Goal: Information Seeking & Learning: Check status

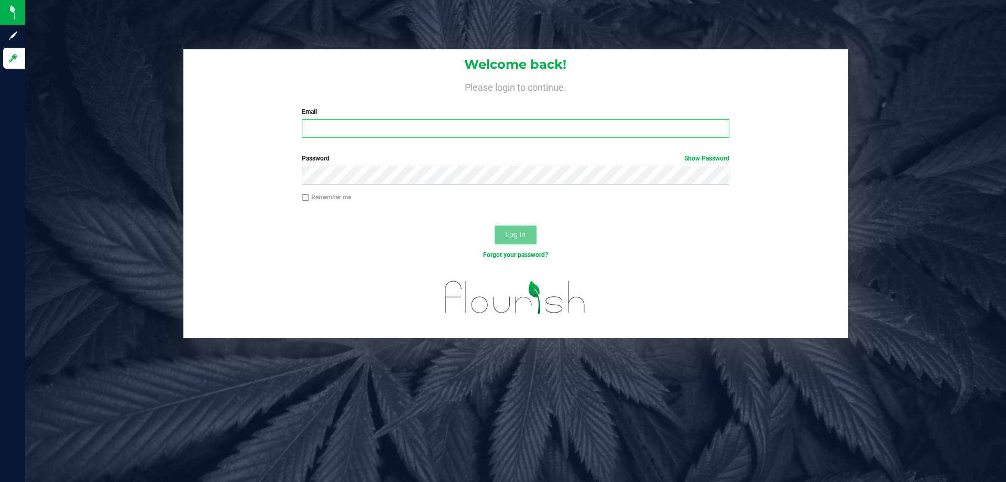
click at [368, 131] on input "Email" at bounding box center [515, 128] width 427 height 19
type input "[EMAIL_ADDRESS][DOMAIN_NAME]"
click at [495, 225] on button "Log In" at bounding box center [516, 234] width 42 height 19
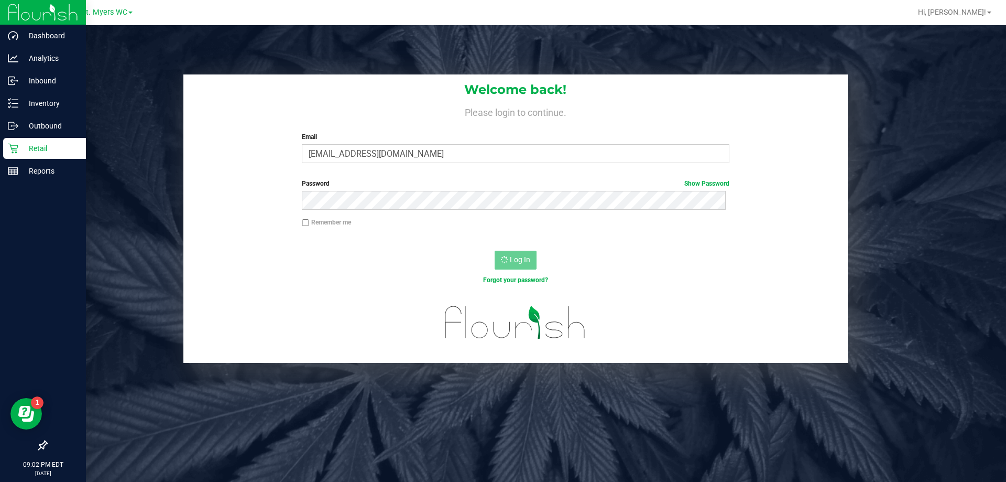
click at [53, 148] on p "Retail" at bounding box center [49, 148] width 63 height 13
click at [21, 162] on div "Reports" at bounding box center [44, 170] width 83 height 21
click at [36, 147] on p "Retail" at bounding box center [49, 148] width 63 height 13
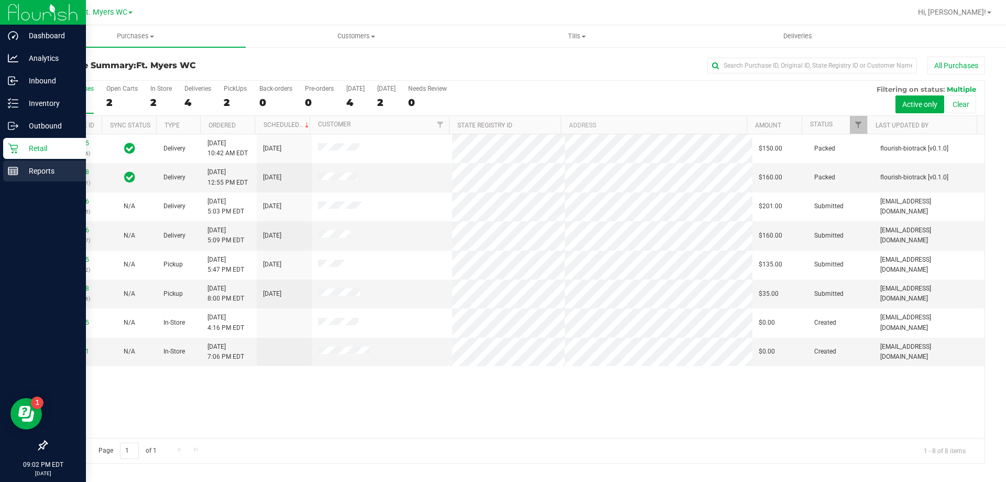
click at [42, 165] on p "Reports" at bounding box center [49, 171] width 63 height 13
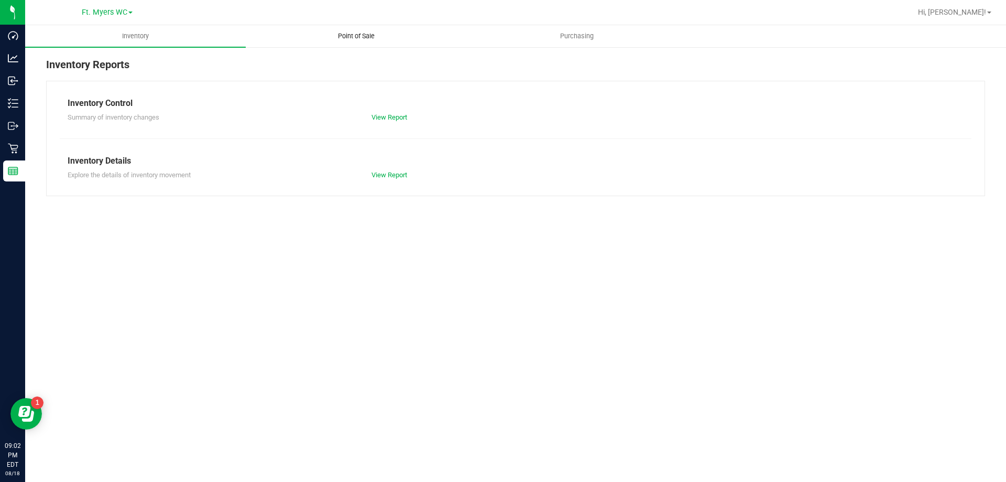
click at [346, 44] on uib-tab-heading "Point of Sale" at bounding box center [356, 36] width 220 height 21
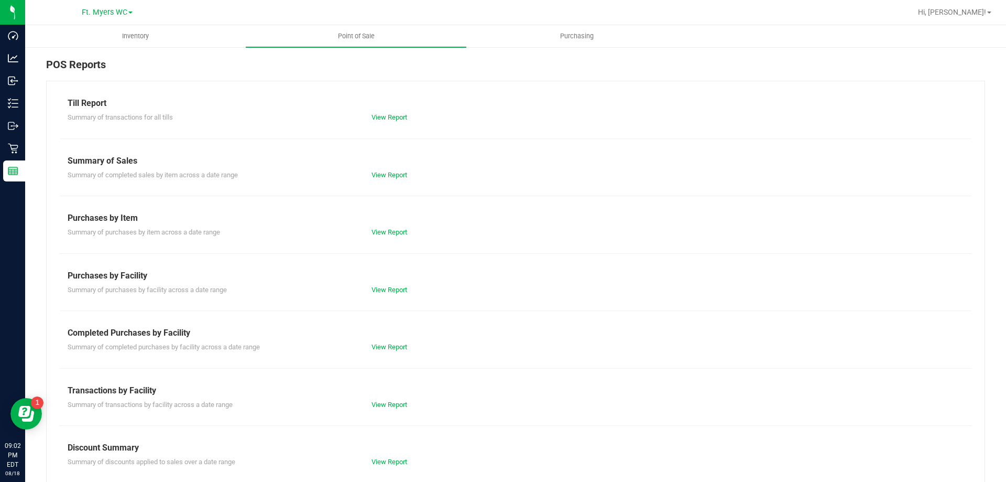
click at [391, 411] on div "Till Report Summary of transactions for all tills View Report Summary of Sales …" at bounding box center [515, 311] width 939 height 460
click at [391, 406] on link "View Report" at bounding box center [390, 404] width 36 height 8
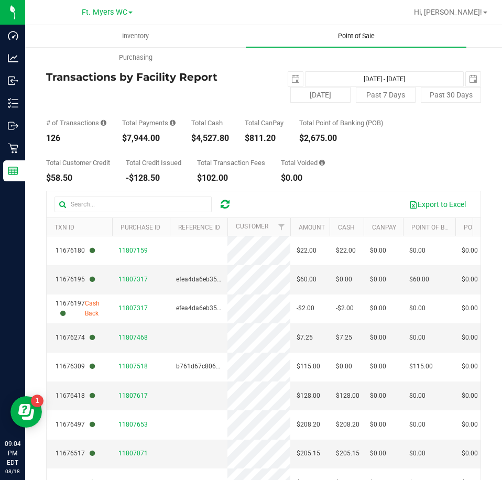
click at [328, 39] on span "Point of Sale" at bounding box center [356, 35] width 65 height 9
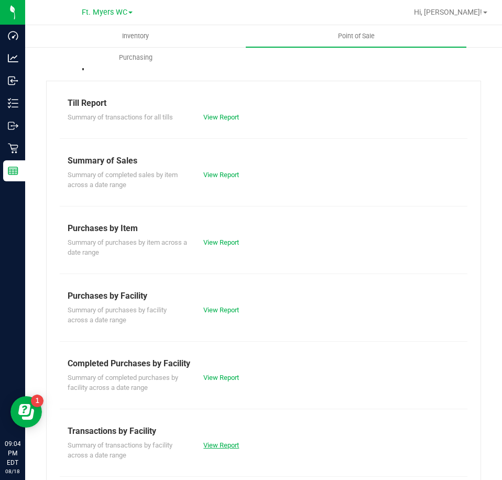
click at [220, 445] on link "View Report" at bounding box center [221, 445] width 36 height 8
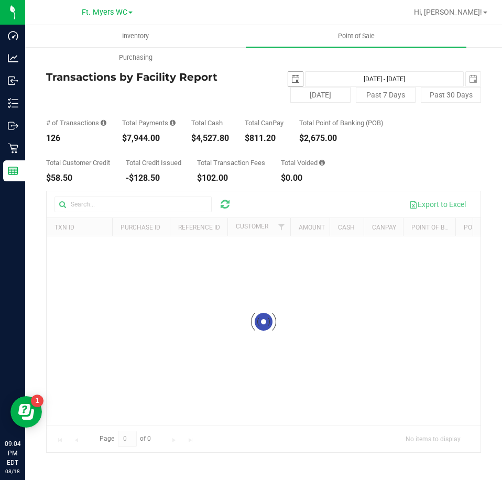
click at [289, 75] on span "select" at bounding box center [295, 79] width 15 height 15
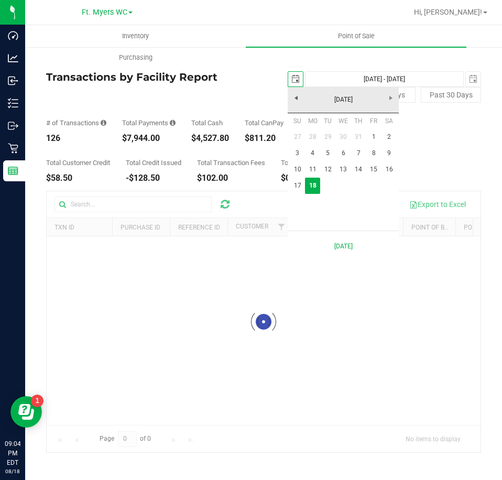
scroll to position [0, 26]
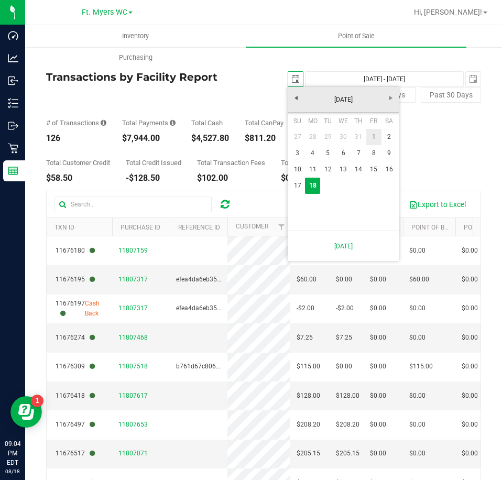
click at [374, 135] on link "1" at bounding box center [373, 137] width 15 height 16
type input "[DATE]"
type input "[DATE] - [DATE]"
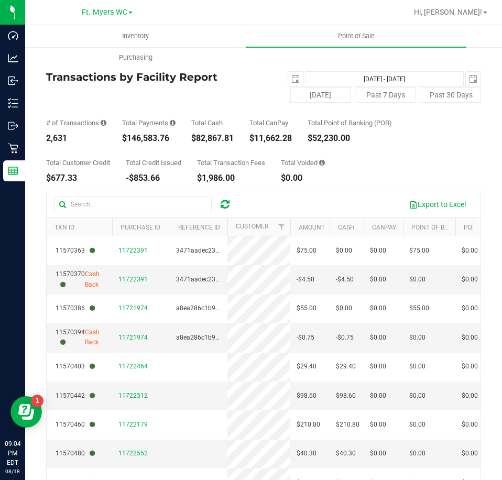
click at [131, 125] on div "Total Payments" at bounding box center [148, 122] width 53 height 7
click at [147, 132] on div "Total Payments $146,583.76" at bounding box center [148, 130] width 53 height 23
click at [290, 72] on span "select" at bounding box center [295, 79] width 15 height 15
click at [346, 40] on span "Point of Sale" at bounding box center [356, 35] width 65 height 9
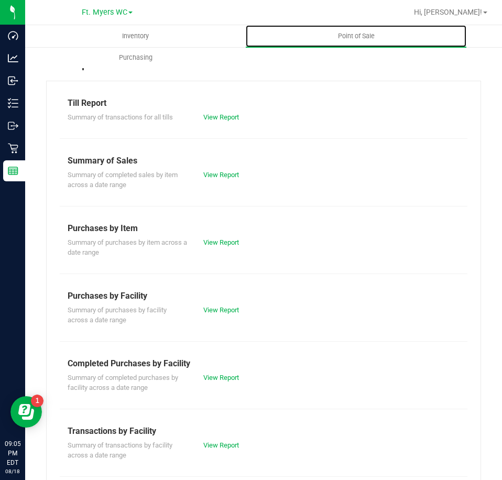
scroll to position [143, 0]
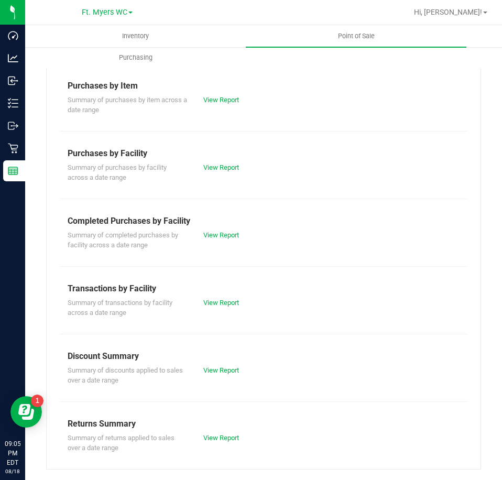
click at [229, 242] on div "Summary of completed purchases by facility across a date range View Report" at bounding box center [264, 238] width 408 height 23
click at [229, 237] on link "View Report" at bounding box center [221, 235] width 36 height 8
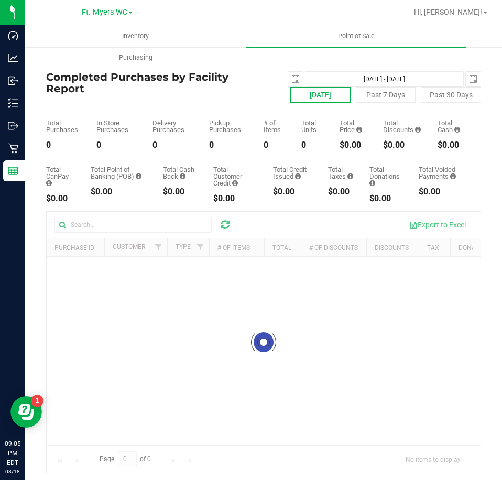
click at [321, 95] on button "[DATE]" at bounding box center [320, 95] width 60 height 16
type input "[DATE] - [DATE]"
click at [236, 141] on div "0" at bounding box center [228, 145] width 39 height 8
click at [235, 128] on div "Total Purchases 0 In Store Purchases 0 Delivery Purchases 0 Pickup Purchases 0 …" at bounding box center [263, 126] width 435 height 47
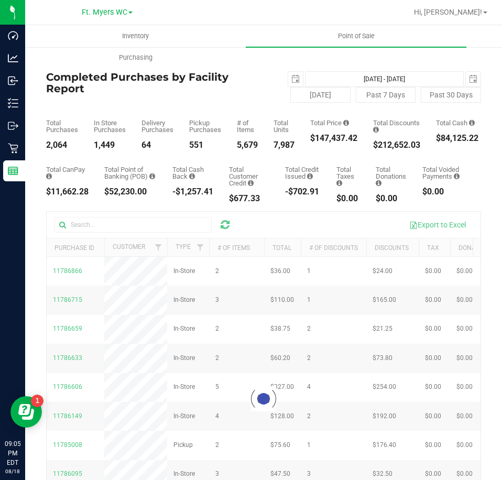
click at [224, 115] on div "Total Purchases 2,064 In Store Purchases 1,449 Delivery Purchases 64 Pickup Pur…" at bounding box center [263, 126] width 435 height 47
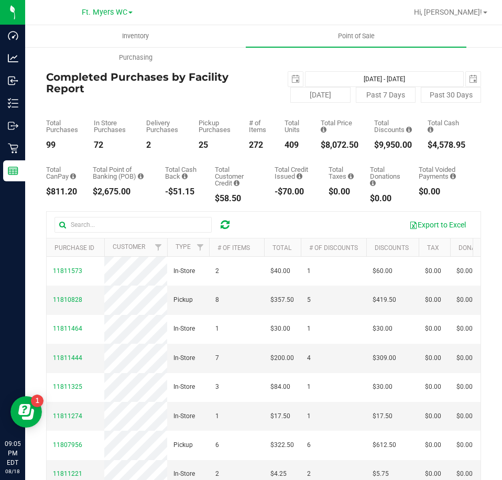
click at [224, 110] on div "Total Purchases 99 In Store Purchases 72 Delivery Purchases 2 Pickup Purchases …" at bounding box center [263, 126] width 435 height 47
click at [223, 107] on div "Total Purchases 99 In Store Purchases 72 Delivery Purchases 2 Pickup Purchases …" at bounding box center [263, 126] width 435 height 47
click at [340, 31] on uib-tab-heading "Point of Sale" at bounding box center [356, 36] width 221 height 22
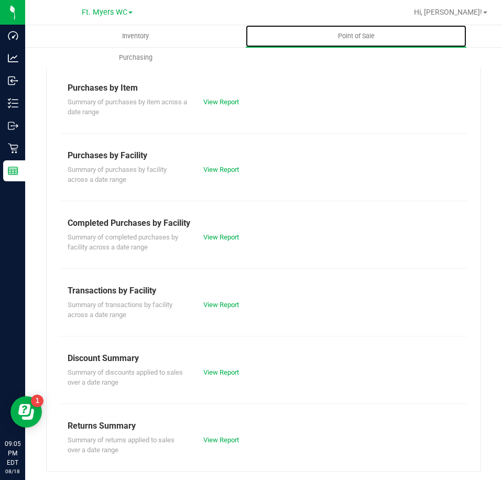
scroll to position [143, 0]
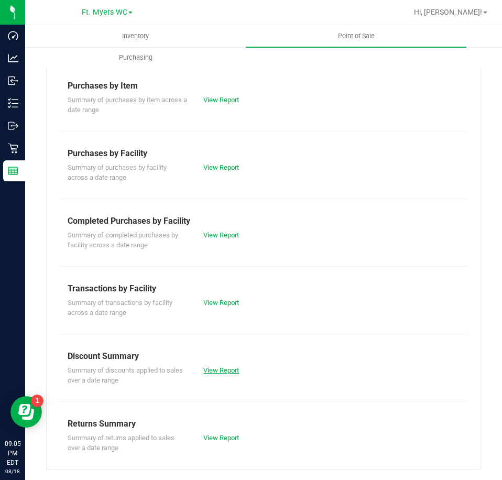
click at [223, 372] on link "View Report" at bounding box center [221, 370] width 36 height 8
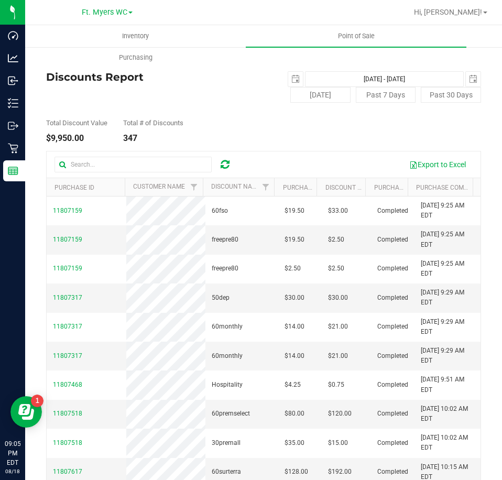
drag, startPoint x: 182, startPoint y: 106, endPoint x: 170, endPoint y: 115, distance: 14.6
click at [170, 115] on div "Total Discount Value $9,950.00 Total # of Discounts 347" at bounding box center [263, 123] width 435 height 40
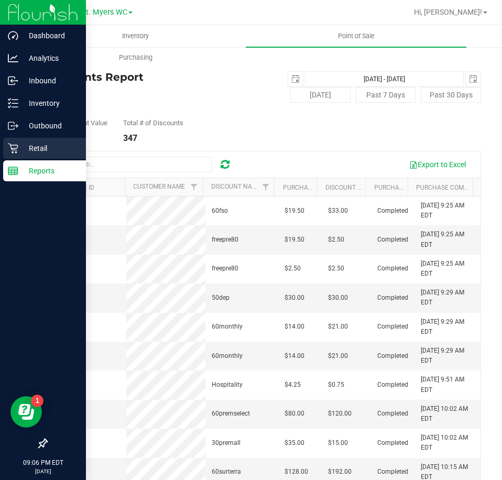
click at [16, 146] on icon at bounding box center [13, 148] width 10 height 10
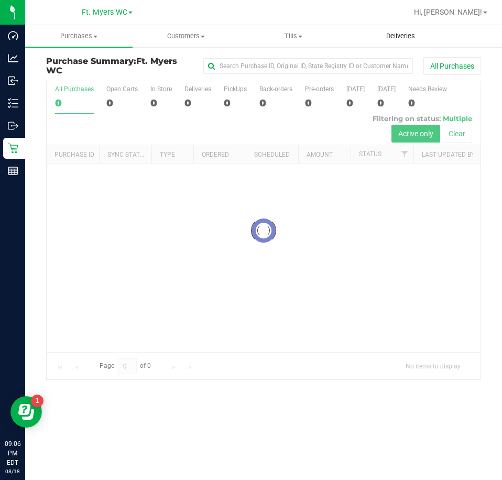
click at [411, 41] on uib-tab-heading "Deliveries" at bounding box center [400, 36] width 106 height 21
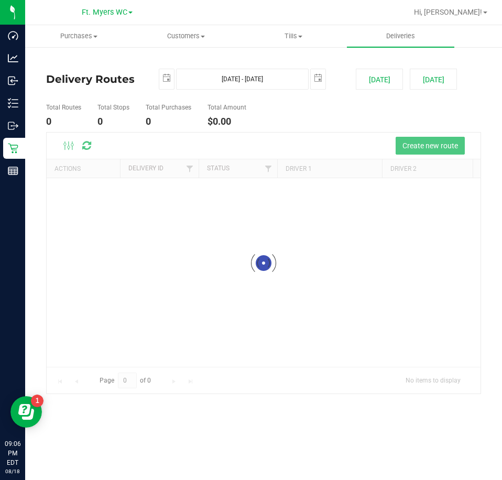
click at [328, 89] on div "[DATE] [DATE] - [DATE] [DATE]" at bounding box center [249, 79] width 197 height 21
click at [349, 81] on div "[DATE] [DATE]" at bounding box center [418, 79] width 141 height 21
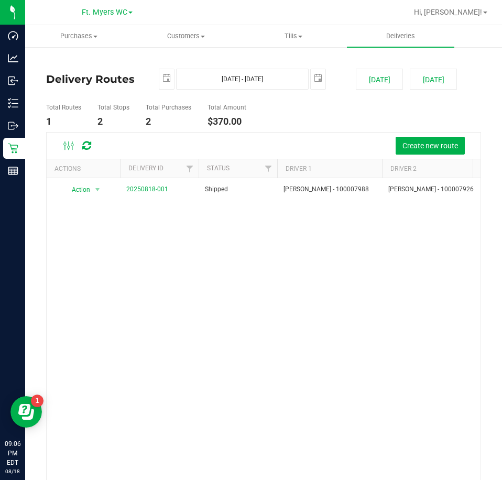
click at [337, 78] on div "[DATE] [DATE] - [DATE] [DATE]" at bounding box center [249, 79] width 197 height 21
click at [334, 72] on div "[DATE] [DATE] - [DATE] [DATE]" at bounding box center [249, 79] width 197 height 21
